Goal: Task Accomplishment & Management: Manage account settings

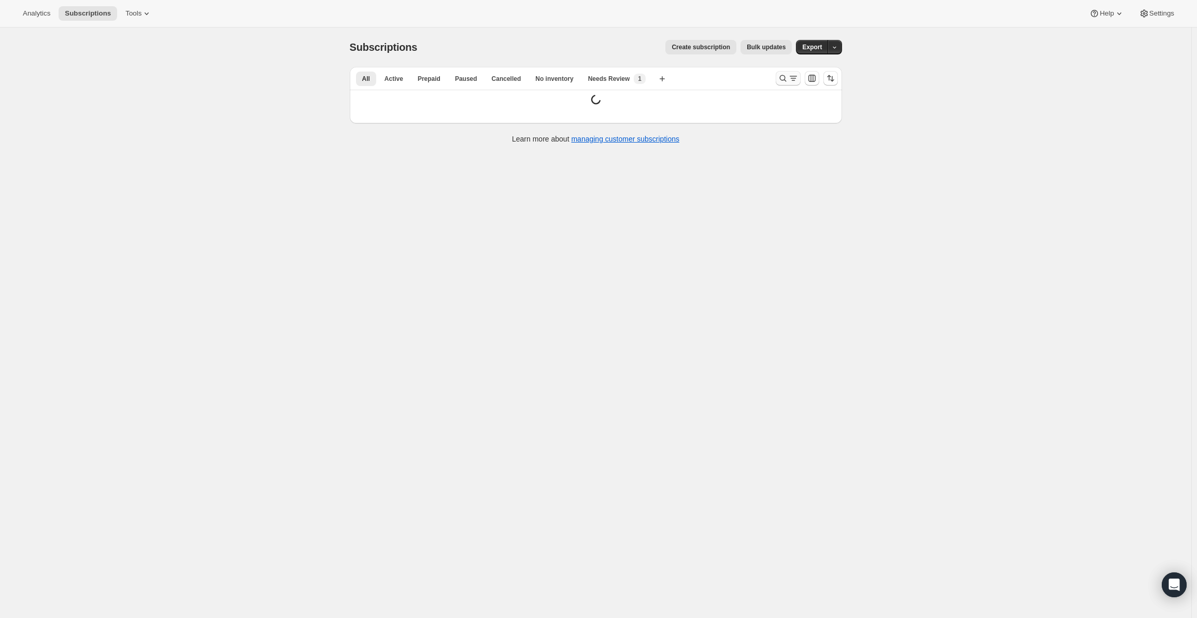
click at [786, 81] on icon "Search and filter results" at bounding box center [783, 78] width 10 height 10
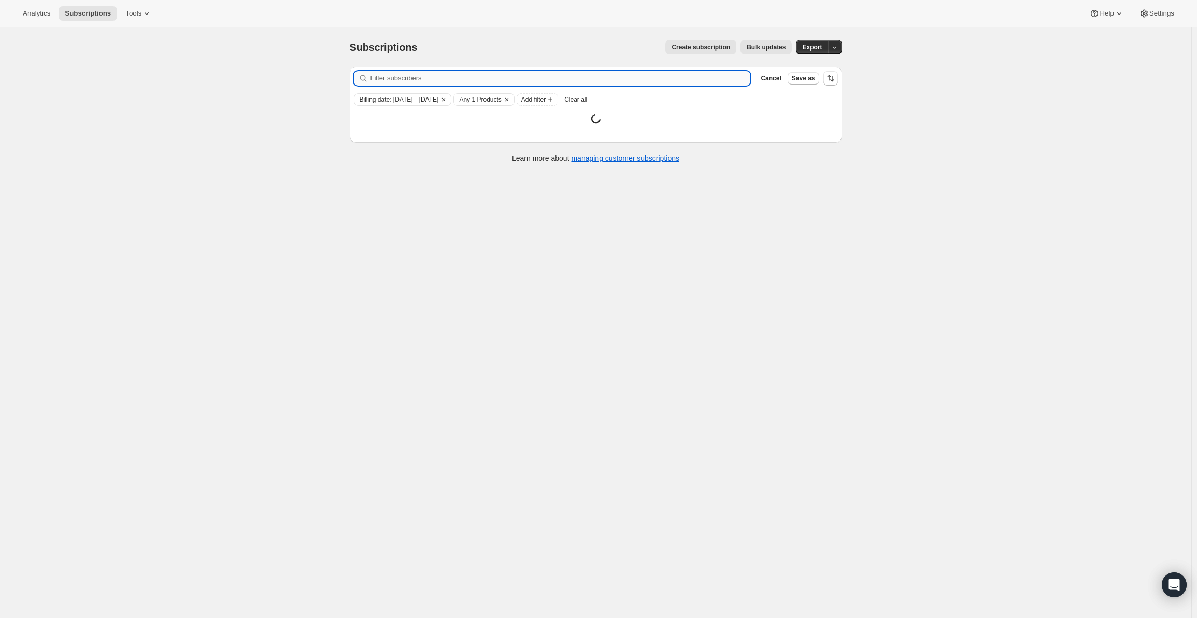
click at [596, 77] on input "Filter subscribers" at bounding box center [560, 78] width 380 height 15
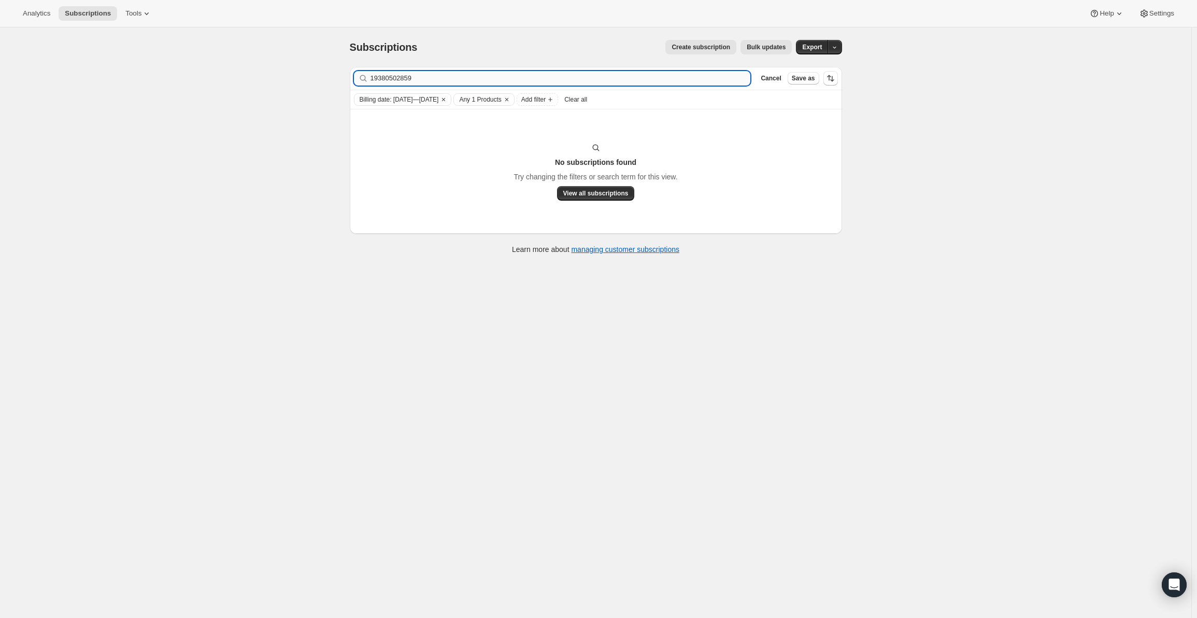
click at [387, 79] on input "19380502859" at bounding box center [560, 78] width 380 height 15
type input "19380502859"
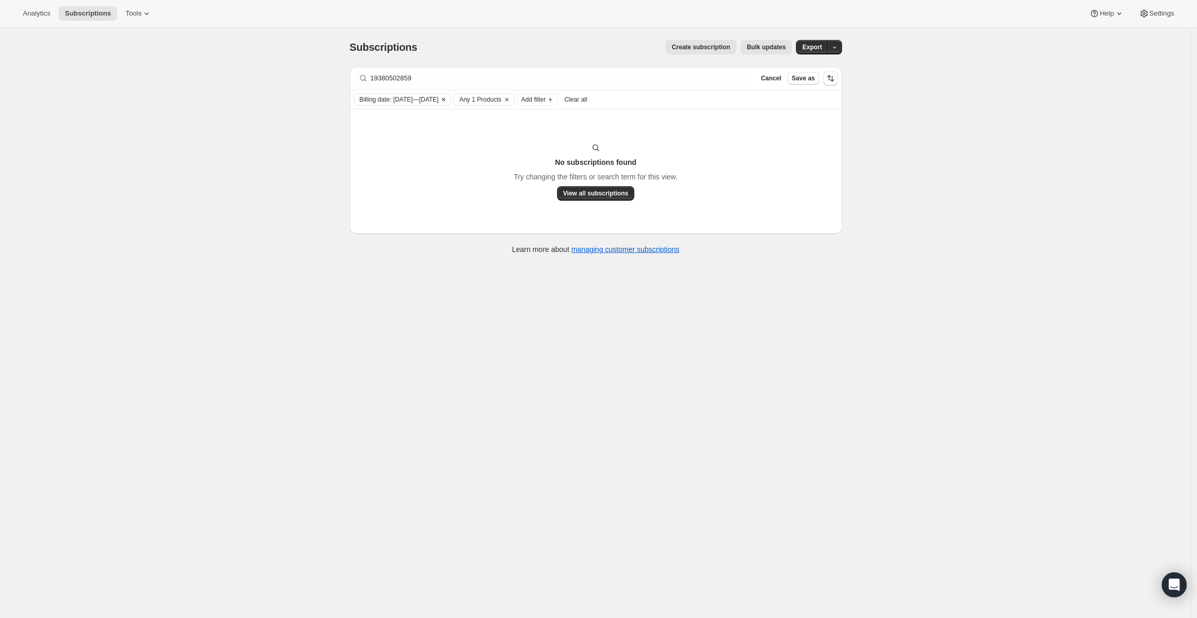
click at [445, 100] on icon "Clear" at bounding box center [443, 99] width 3 height 3
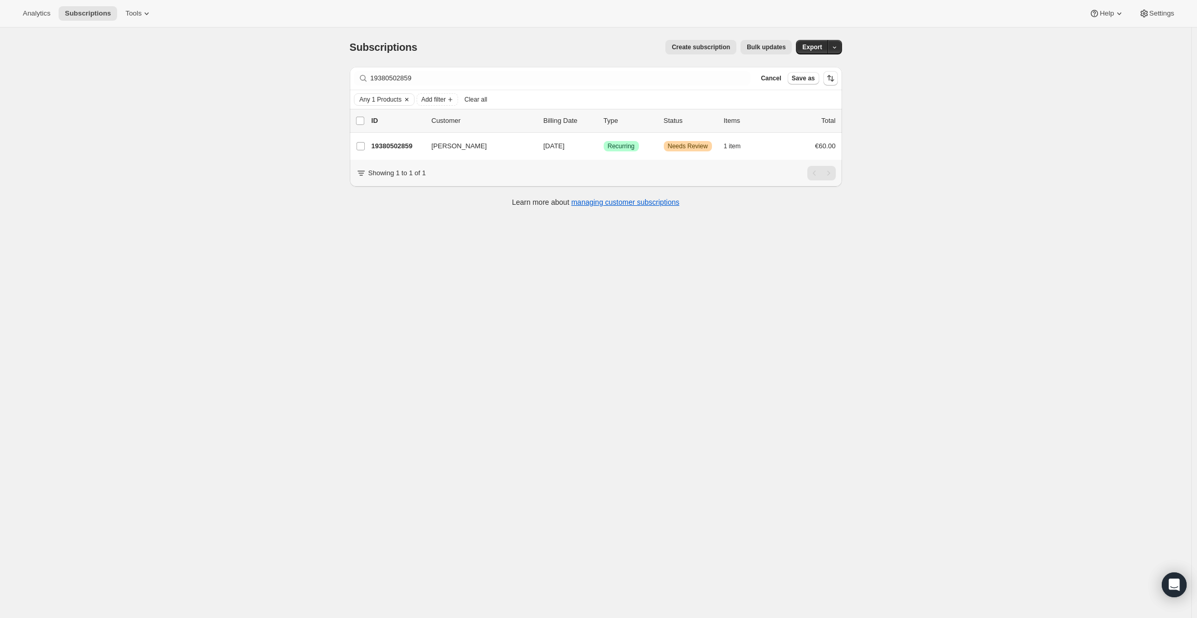
click at [412, 101] on button "Clear" at bounding box center [407, 99] width 10 height 11
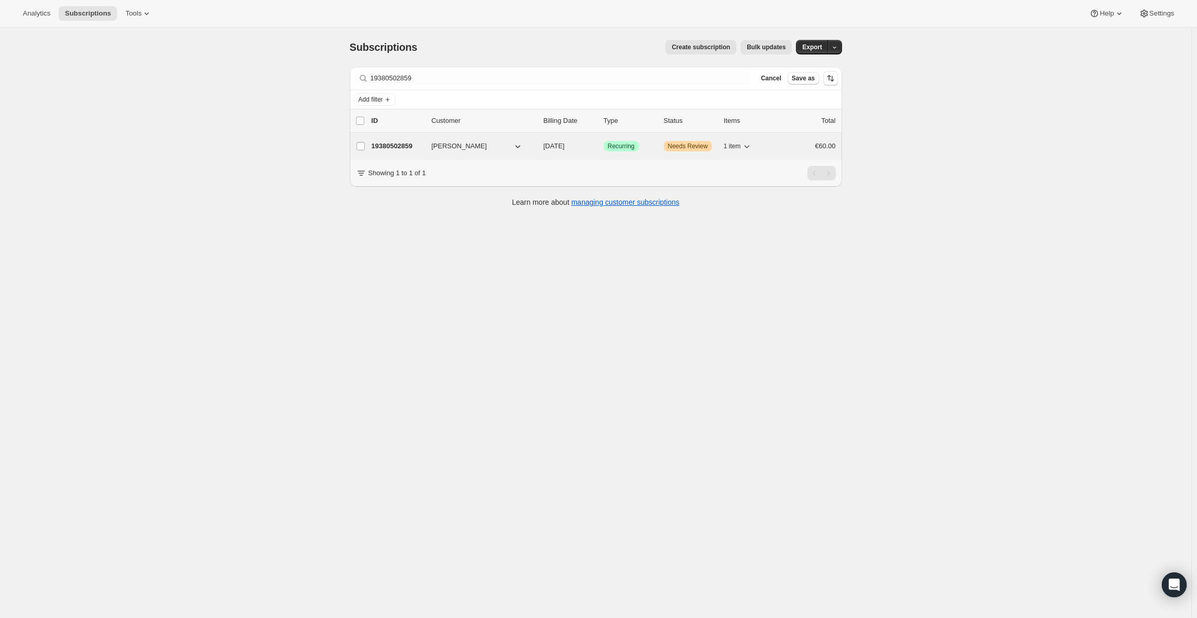
click at [407, 146] on p "19380502859" at bounding box center [397, 146] width 52 height 10
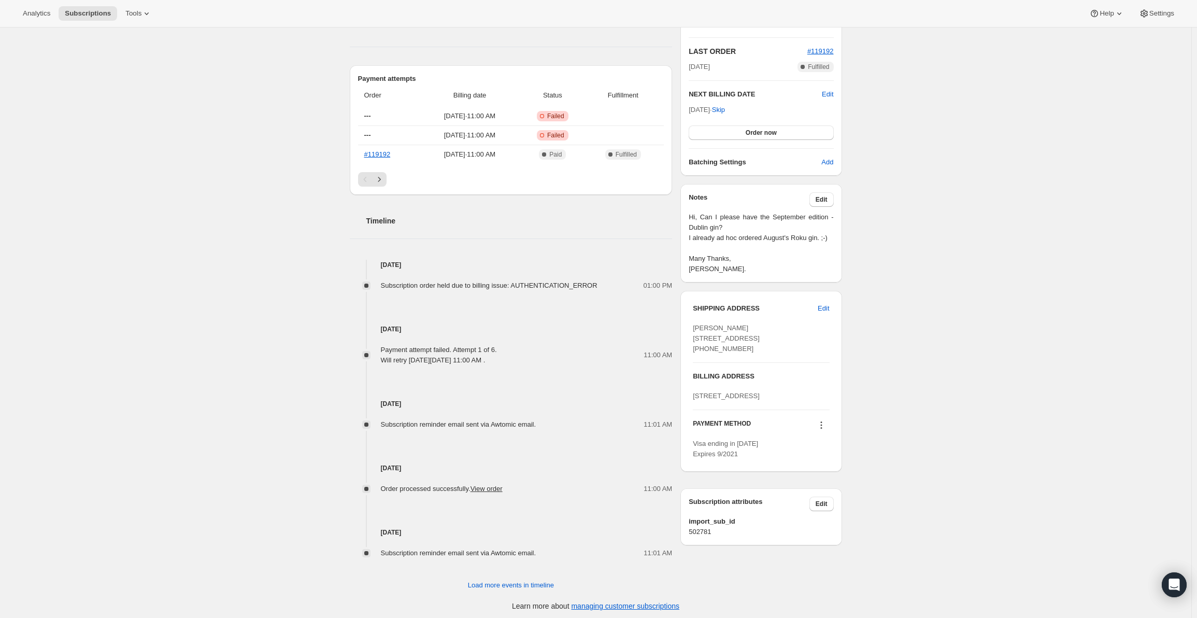
scroll to position [311, 0]
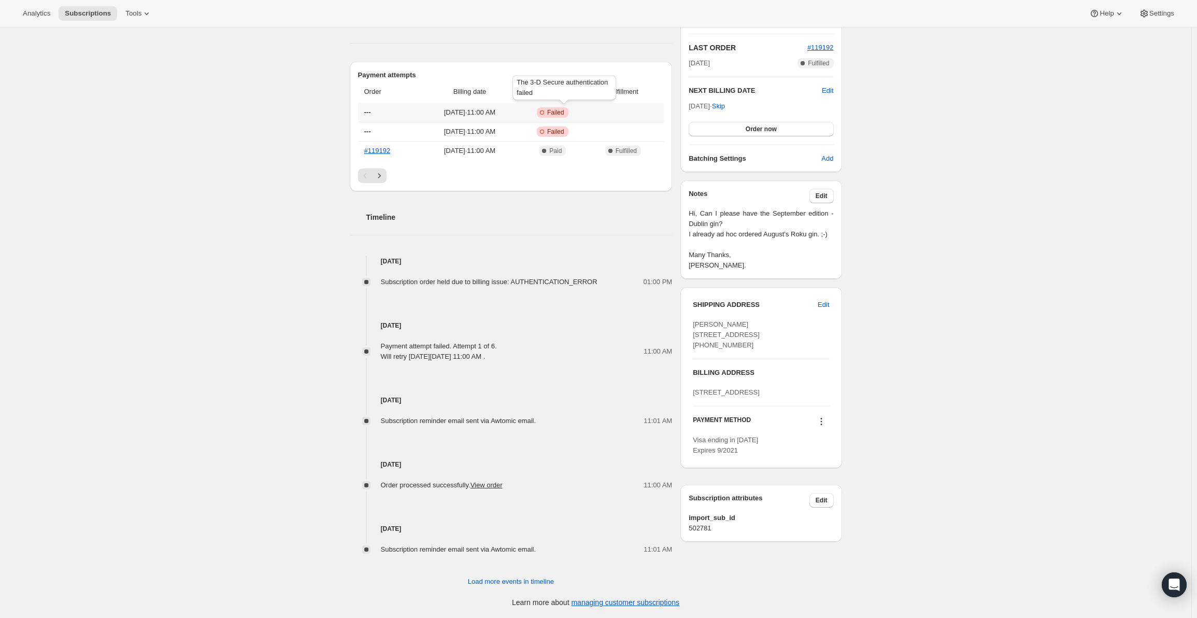
click at [547, 110] on icon at bounding box center [542, 112] width 10 height 10
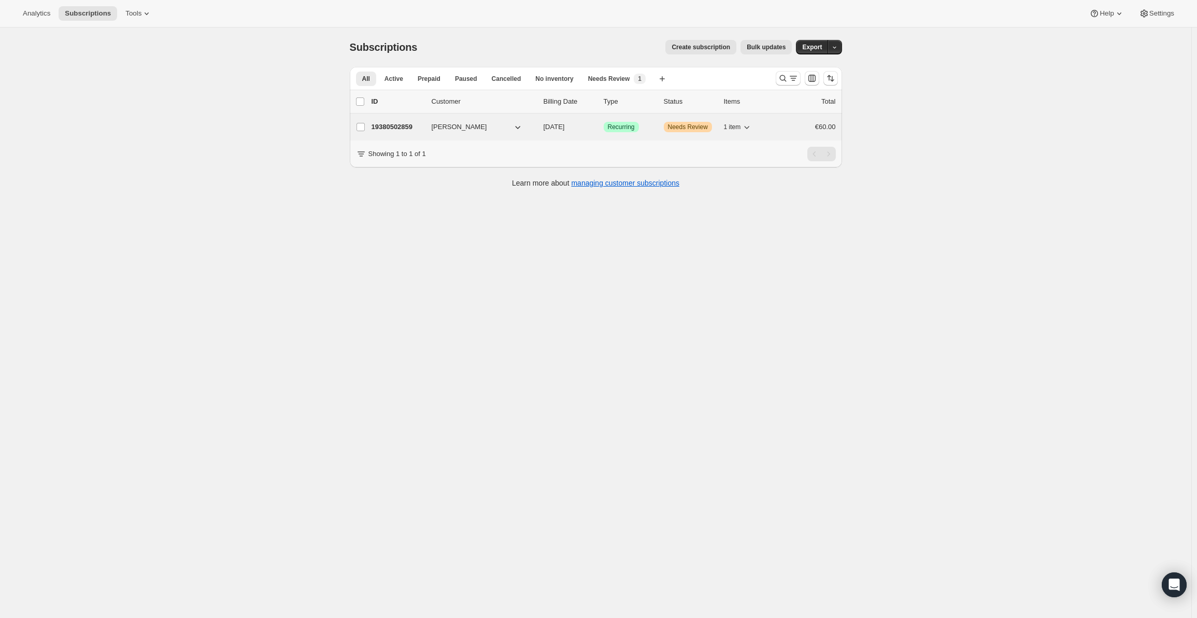
click at [703, 124] on span "Needs Review" at bounding box center [688, 127] width 40 height 8
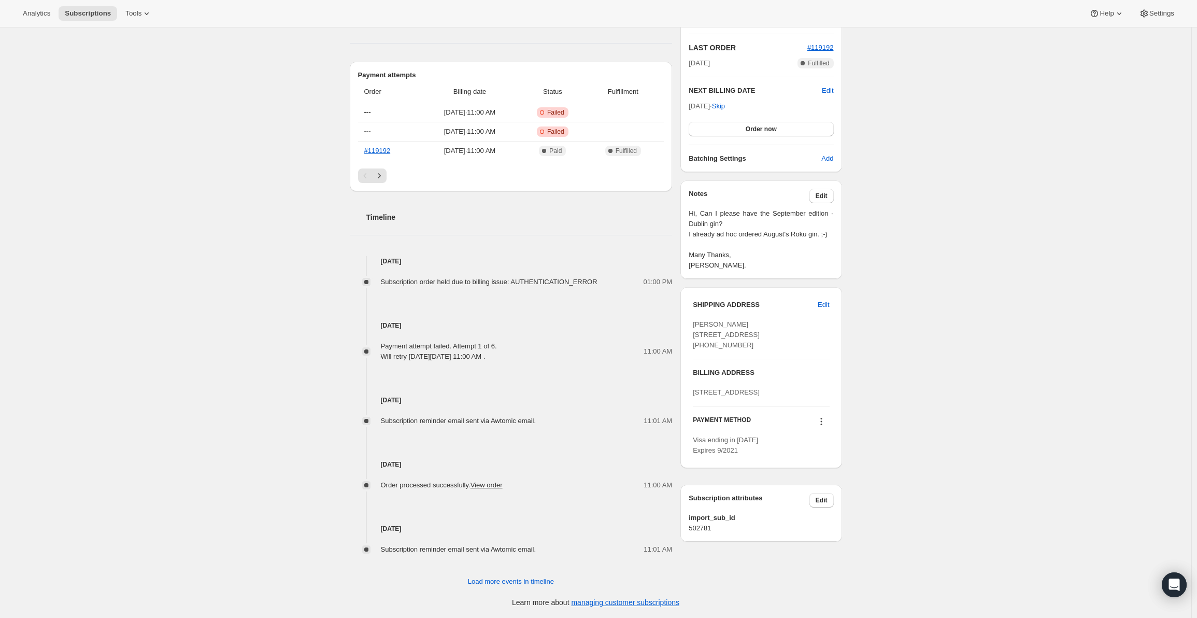
scroll to position [314, 0]
click at [822, 426] on icon at bounding box center [821, 421] width 10 height 10
click at [712, 454] on span "Visa ending in [DATE] Expires 9/2021" at bounding box center [725, 445] width 65 height 18
click at [823, 426] on icon at bounding box center [821, 421] width 10 height 10
click at [882, 494] on div "Subscription #19380502859. This page is ready Subscription #19380502859 Success…" at bounding box center [595, 168] width 1191 height 899
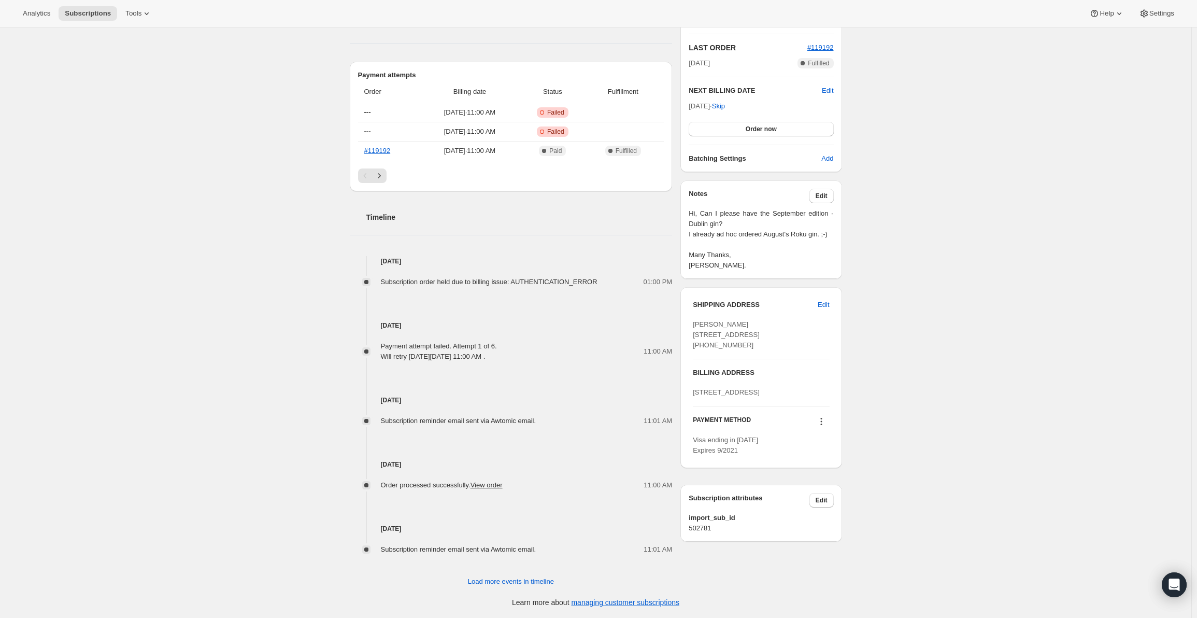
click at [825, 426] on icon at bounding box center [821, 421] width 10 height 10
click at [564, 108] on span "Failed" at bounding box center [555, 112] width 17 height 8
